Goal: Task Accomplishment & Management: Manage account settings

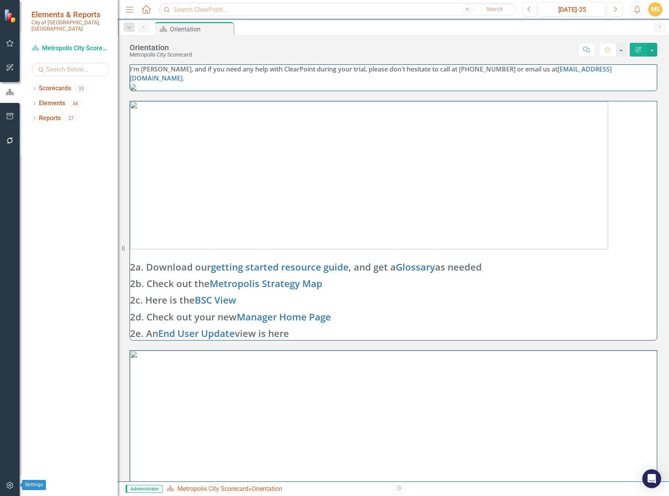
click at [8, 489] on button "button" at bounding box center [10, 485] width 18 height 16
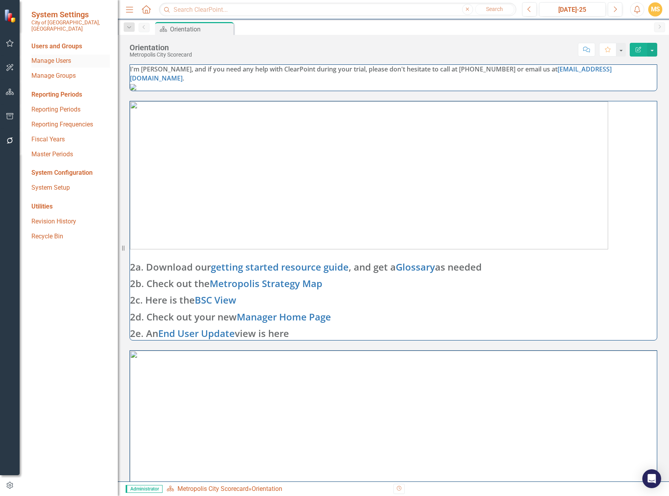
click at [58, 57] on link "Manage Users" at bounding box center [70, 61] width 79 height 9
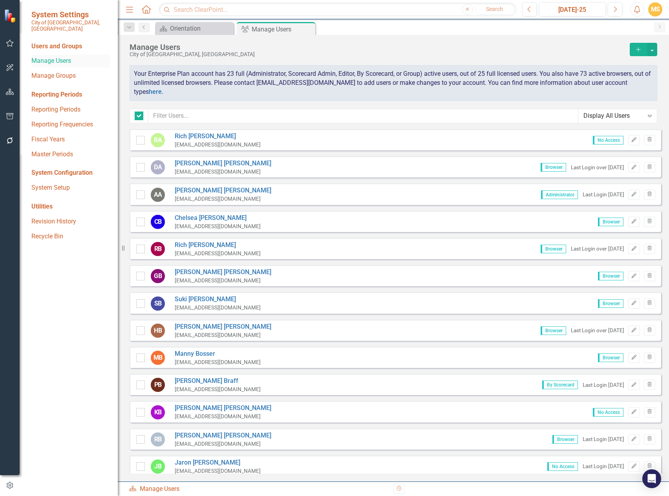
checkbox input "false"
click at [265, 195] on div "AA [PERSON_NAME] [EMAIL_ADDRESS][DOMAIN_NAME] Administrator Last Login [DATE] E…" at bounding box center [395, 193] width 531 height 21
click at [631, 195] on icon "Edit" at bounding box center [634, 194] width 6 height 5
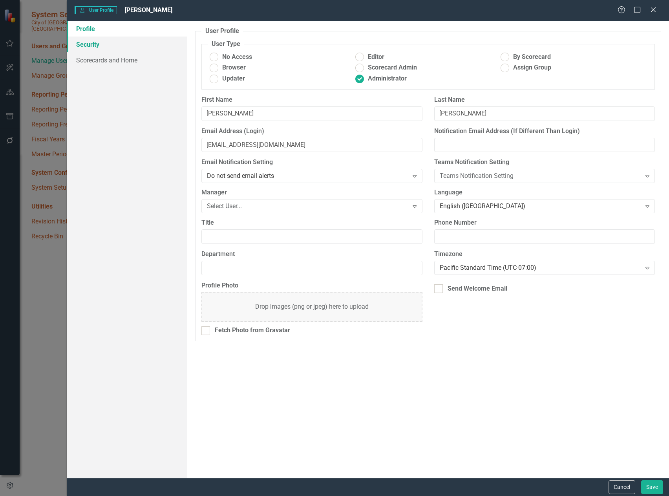
click at [102, 47] on link "Security" at bounding box center [127, 45] width 121 height 16
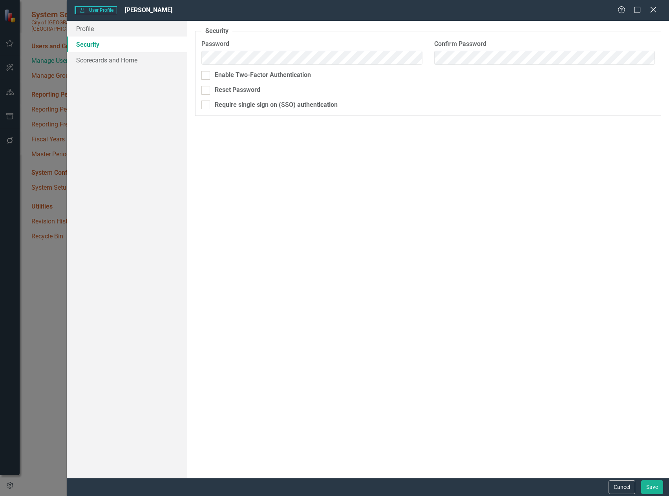
click at [652, 9] on icon "Close" at bounding box center [653, 9] width 10 height 7
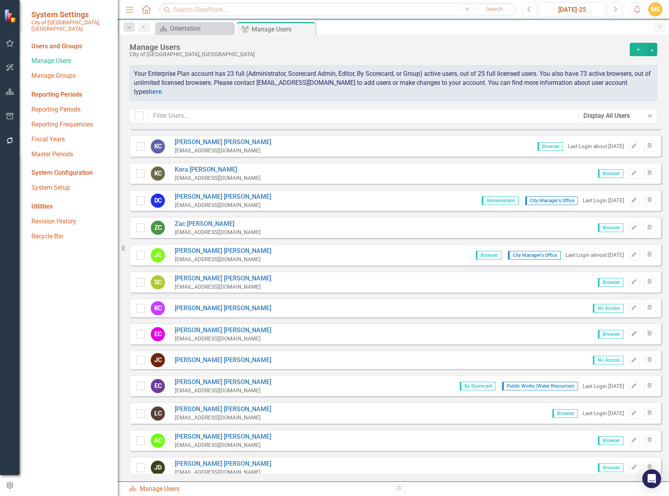
scroll to position [393, 0]
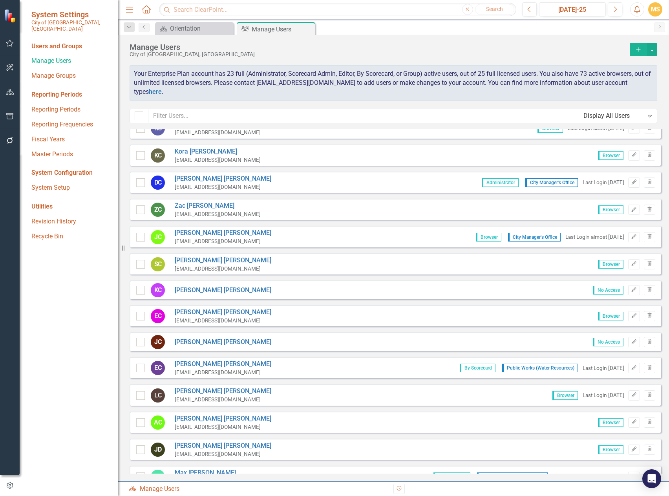
click at [392, 239] on div "[PERSON_NAME] [EMAIL_ADDRESS][DOMAIN_NAME] Browser City Manager's Office Last L…" at bounding box center [395, 236] width 531 height 21
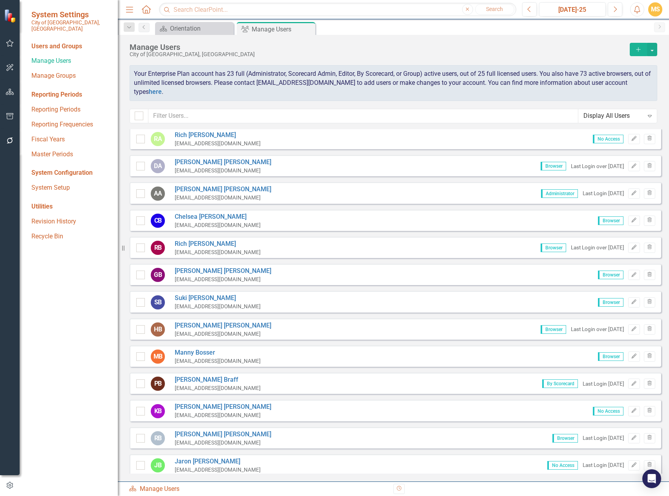
scroll to position [0, 0]
